Goal: Transaction & Acquisition: Book appointment/travel/reservation

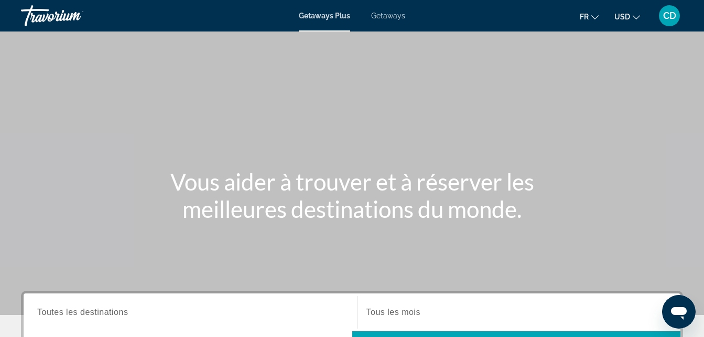
click at [636, 18] on icon "Change currency" at bounding box center [636, 17] width 7 height 7
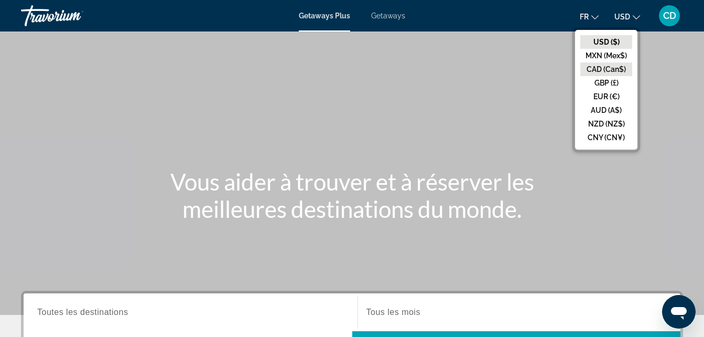
click at [609, 69] on button "CAD (Can$)" at bounding box center [606, 69] width 52 height 14
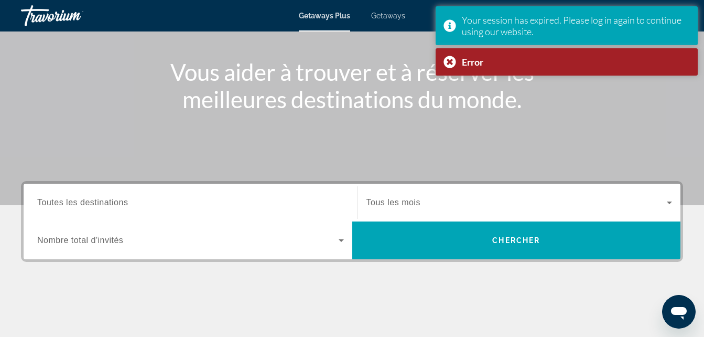
scroll to position [112, 0]
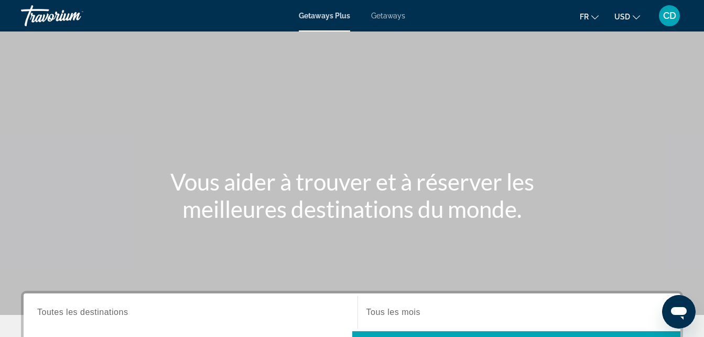
click at [633, 16] on icon "Change currency" at bounding box center [636, 17] width 7 height 4
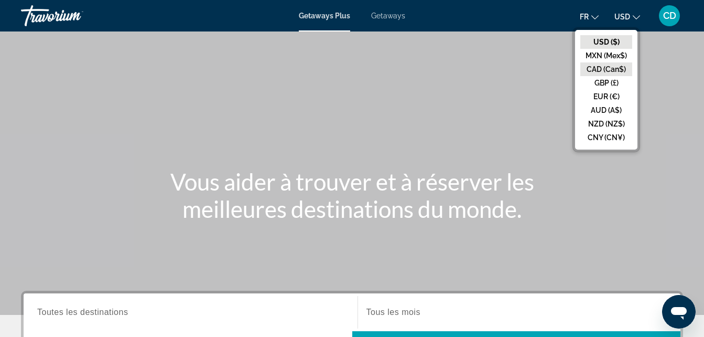
click at [612, 66] on button "CAD (Can$)" at bounding box center [606, 69] width 52 height 14
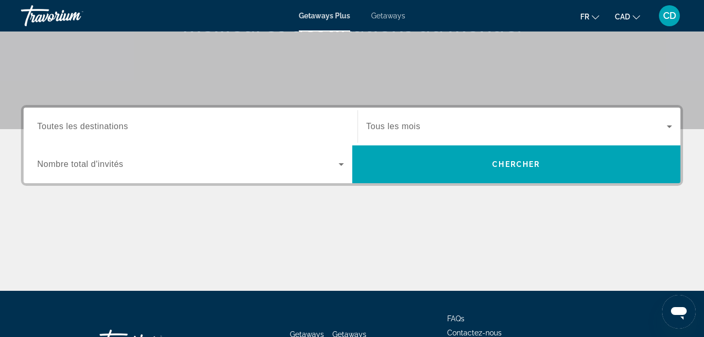
scroll to position [188, 0]
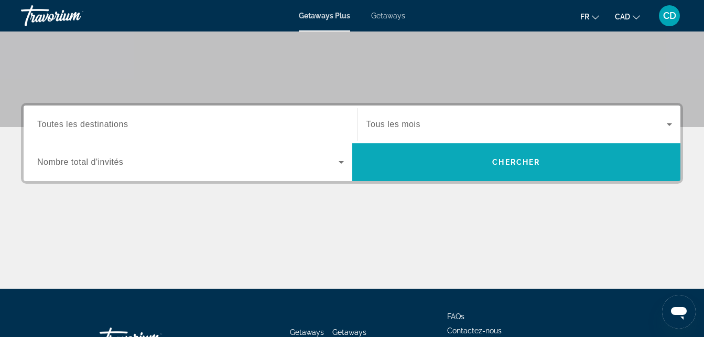
click at [512, 168] on span "Search widget" at bounding box center [516, 161] width 329 height 25
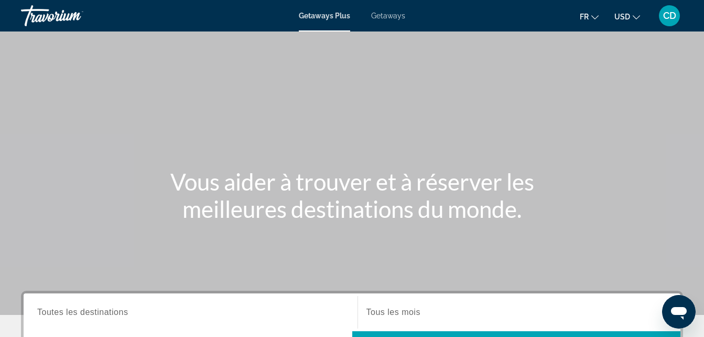
click at [635, 18] on icon "Change currency" at bounding box center [636, 17] width 7 height 7
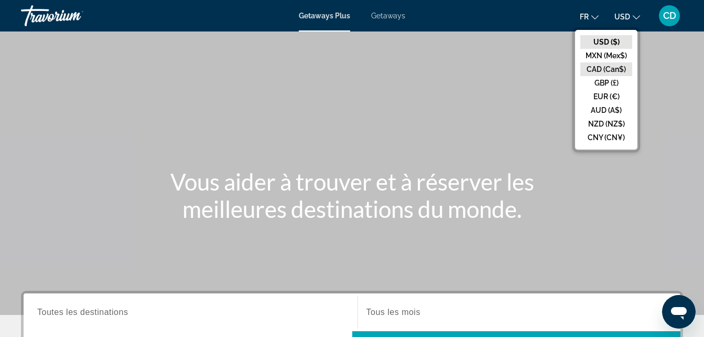
click at [618, 67] on button "CAD (Can$)" at bounding box center [606, 69] width 52 height 14
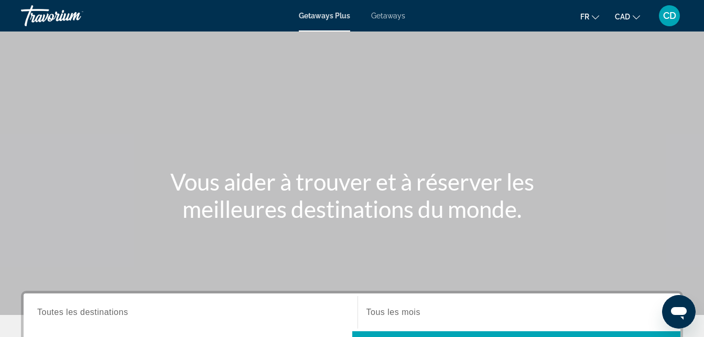
click at [339, 17] on span "Getaways Plus" at bounding box center [324, 16] width 51 height 8
click at [311, 19] on span "Getaways Plus" at bounding box center [324, 16] width 51 height 8
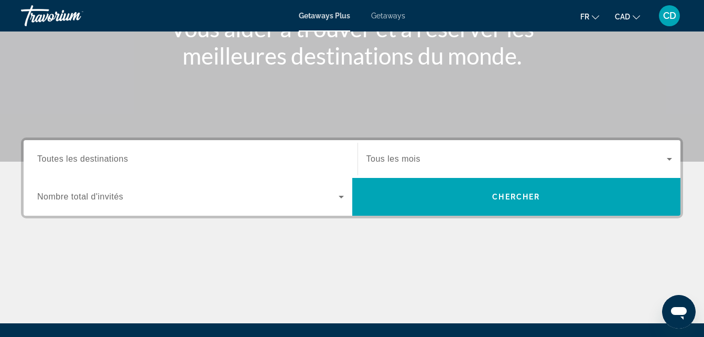
scroll to position [155, 0]
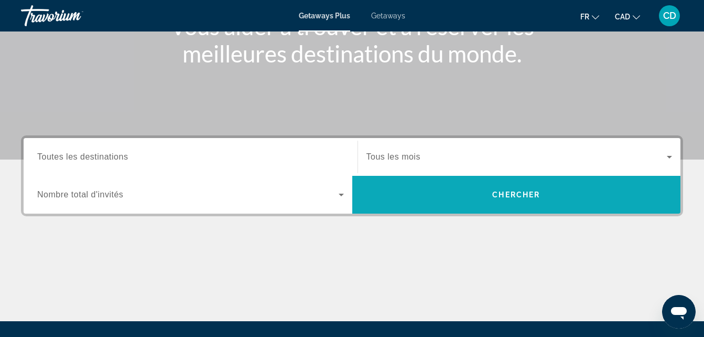
click at [492, 195] on span "Chercher" at bounding box center [516, 194] width 48 height 8
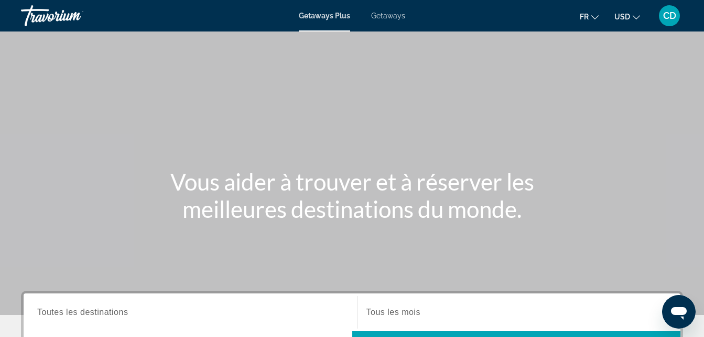
click at [633, 17] on icon "Change currency" at bounding box center [636, 17] width 7 height 7
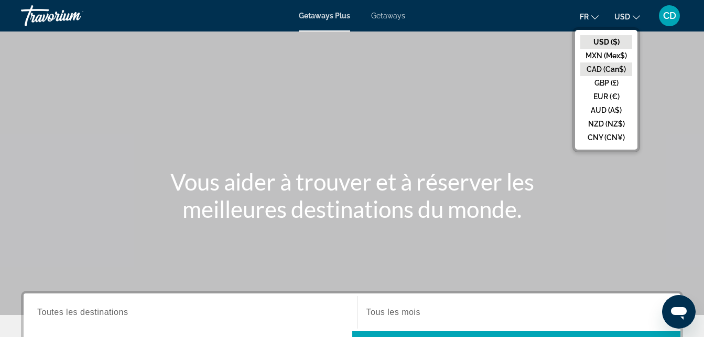
click at [617, 66] on button "CAD (Can$)" at bounding box center [606, 69] width 52 height 14
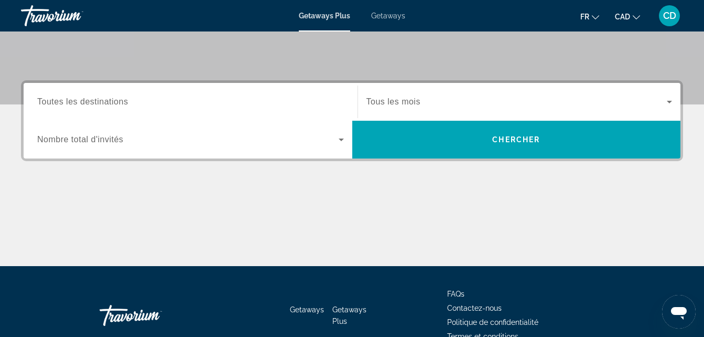
scroll to position [258, 0]
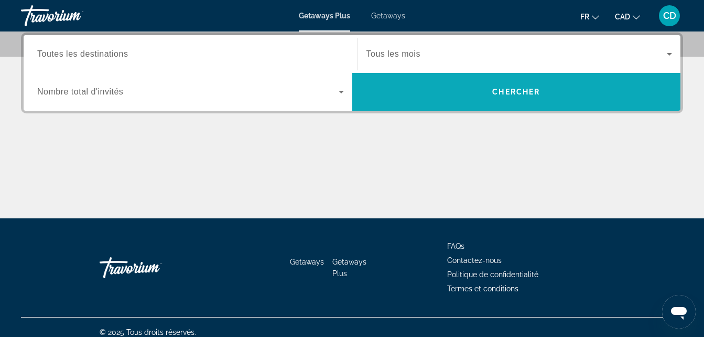
click at [505, 96] on span "Search widget" at bounding box center [516, 91] width 329 height 25
